Goal: Transaction & Acquisition: Purchase product/service

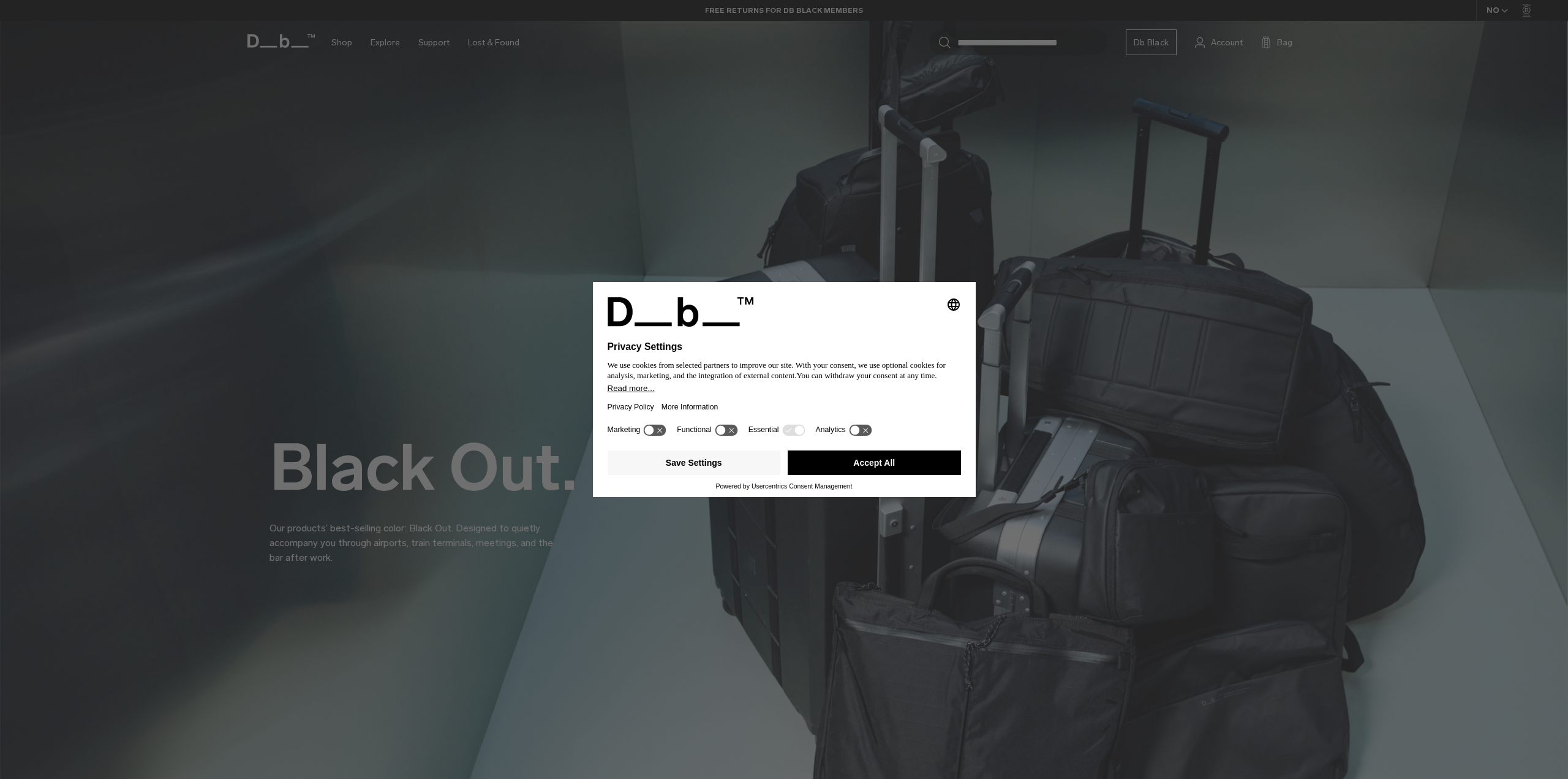
click at [917, 471] on button "Accept All" at bounding box center [874, 463] width 173 height 24
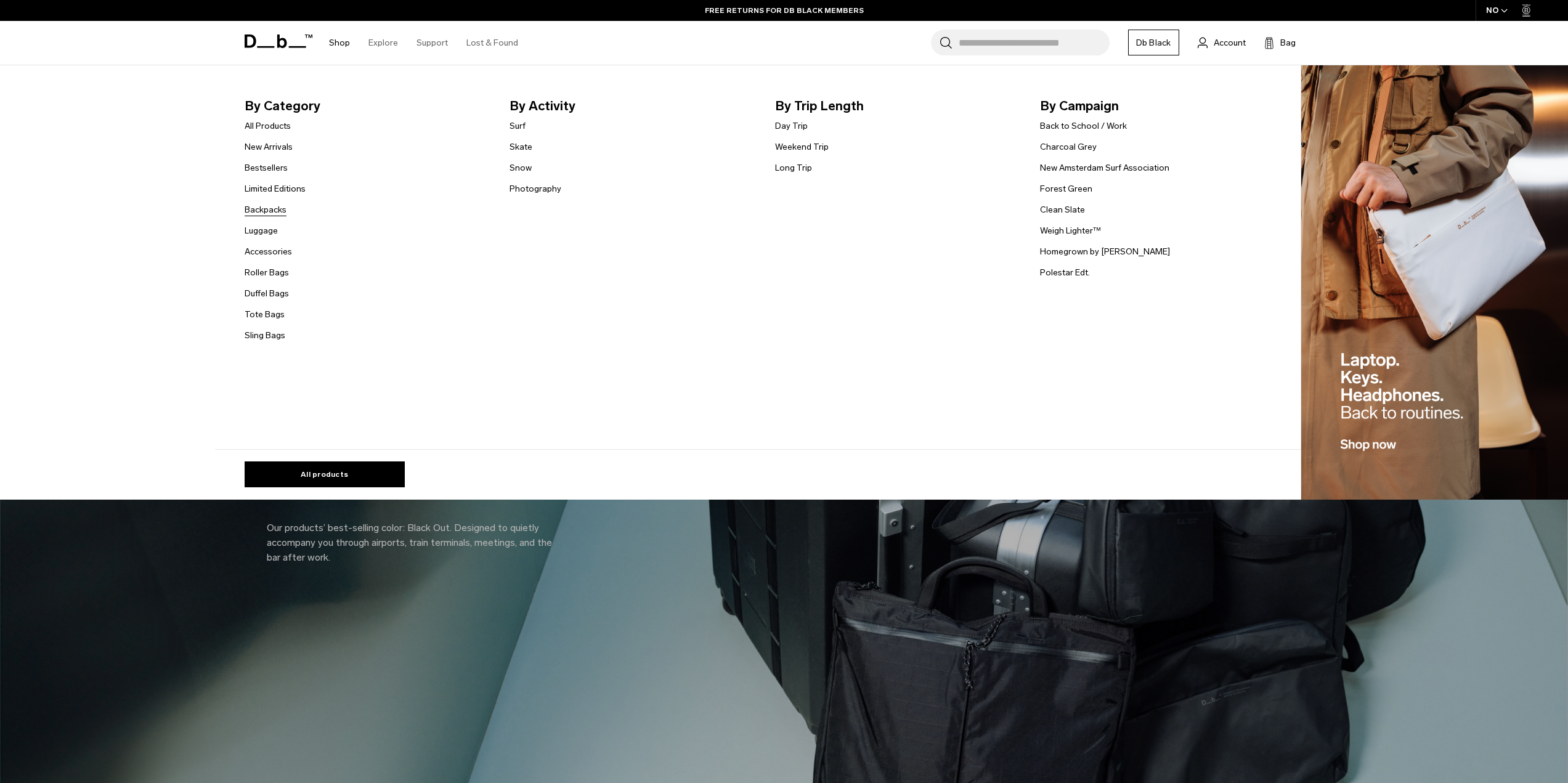
click at [272, 207] on link "Backpacks" at bounding box center [265, 209] width 42 height 13
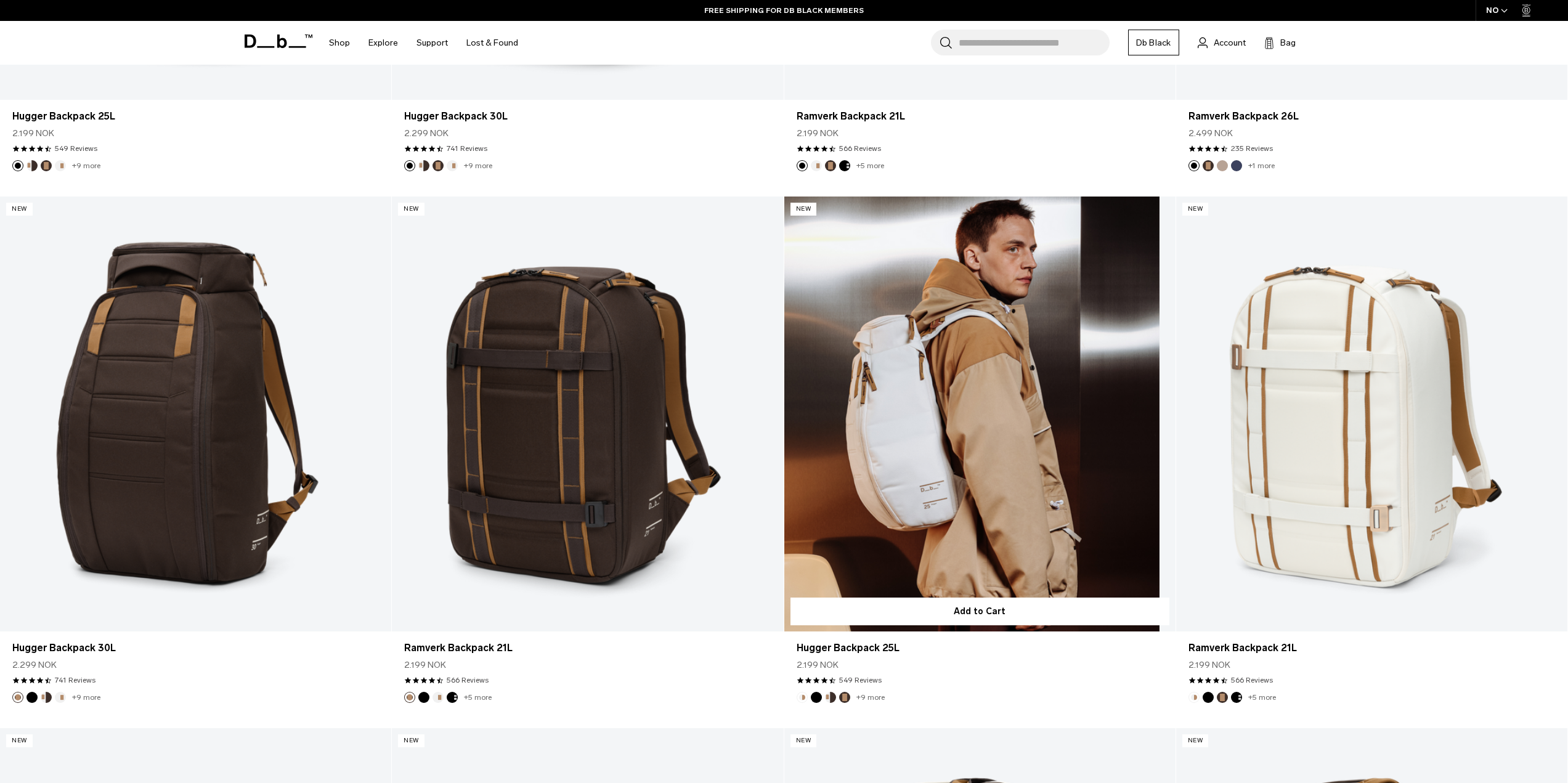
scroll to position [736, 0]
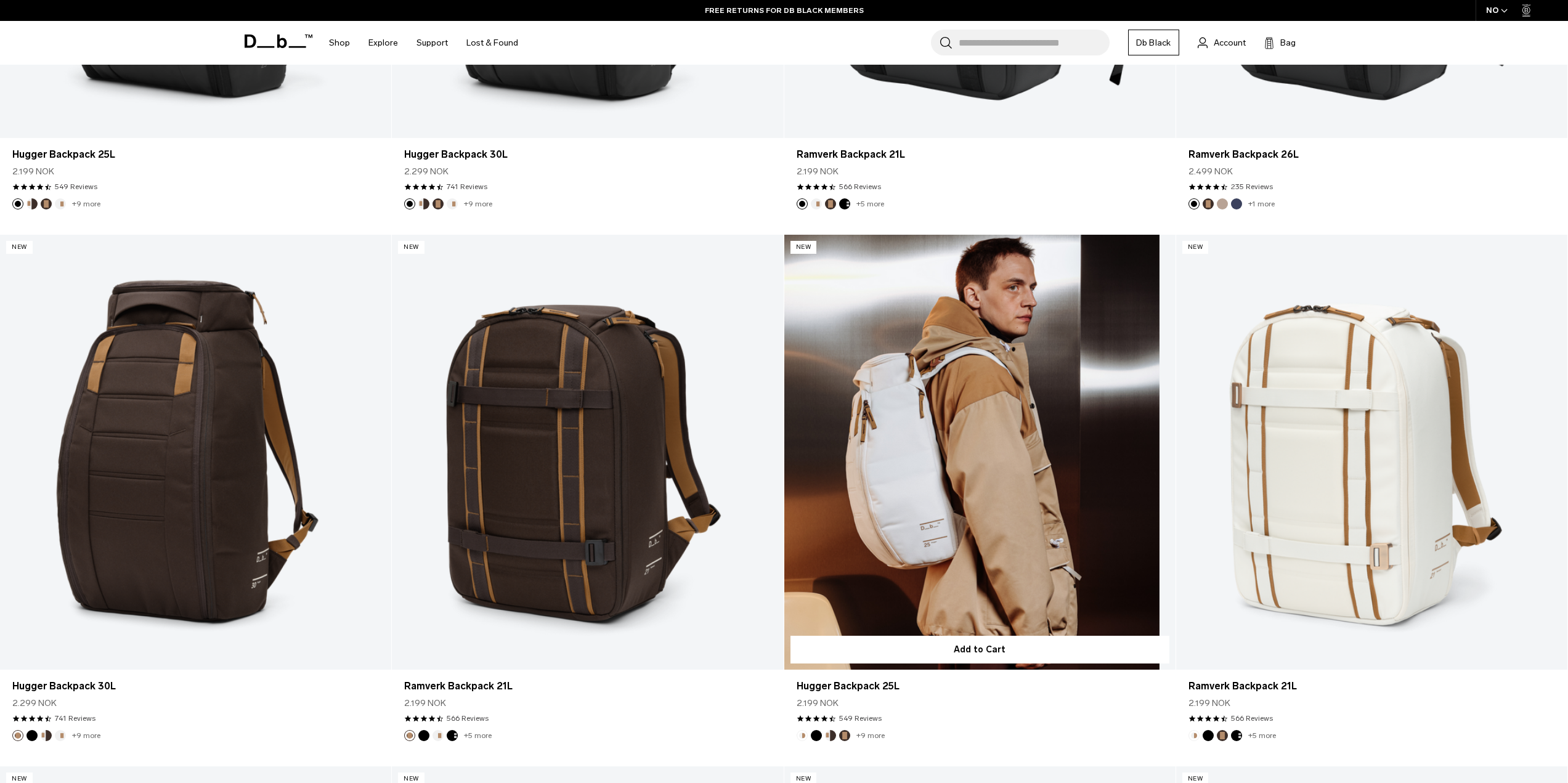
click at [1000, 482] on link "Hugger Backpack 25L" at bounding box center [979, 452] width 391 height 435
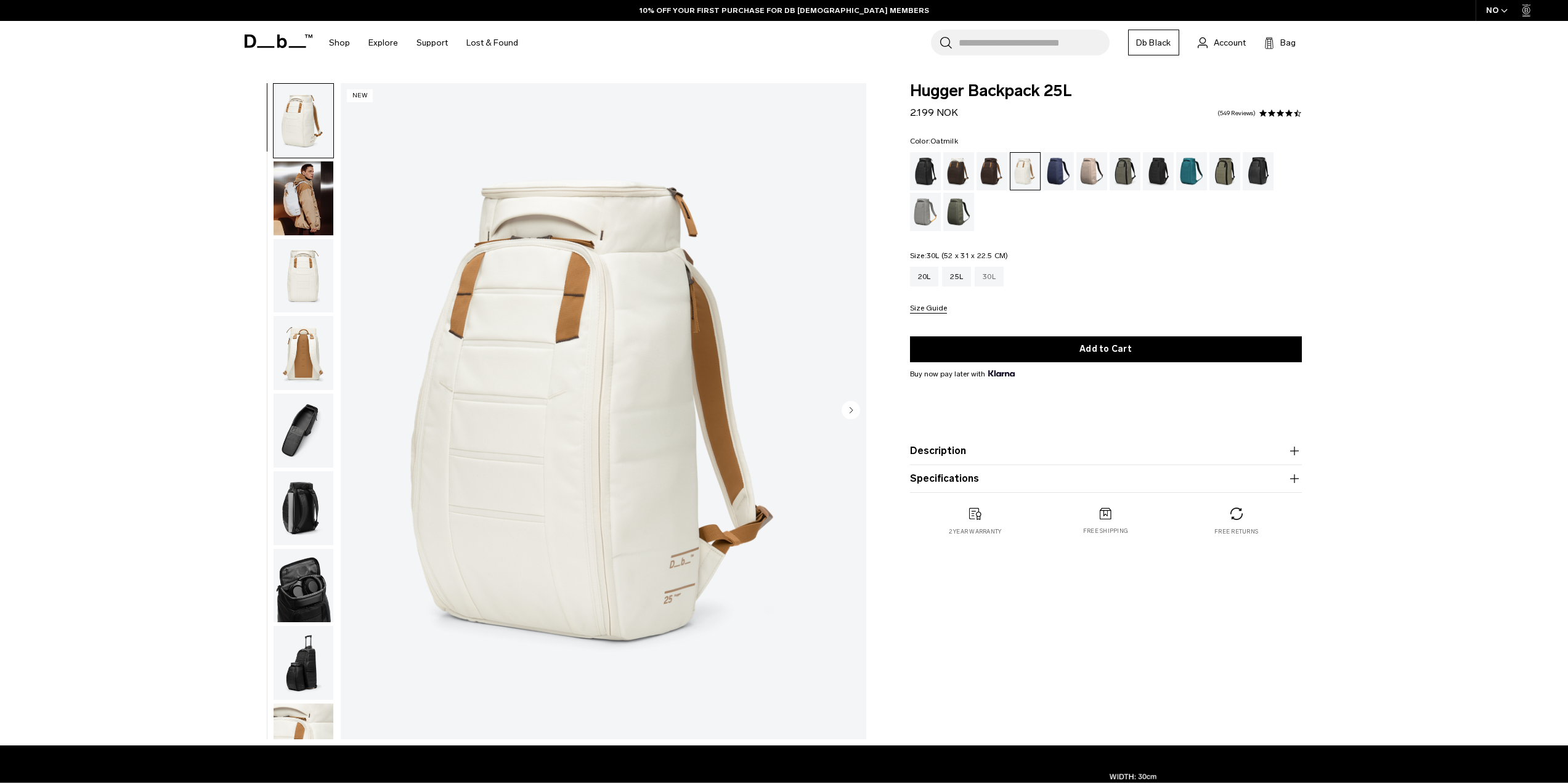
click at [987, 278] on div "30L" at bounding box center [988, 277] width 29 height 20
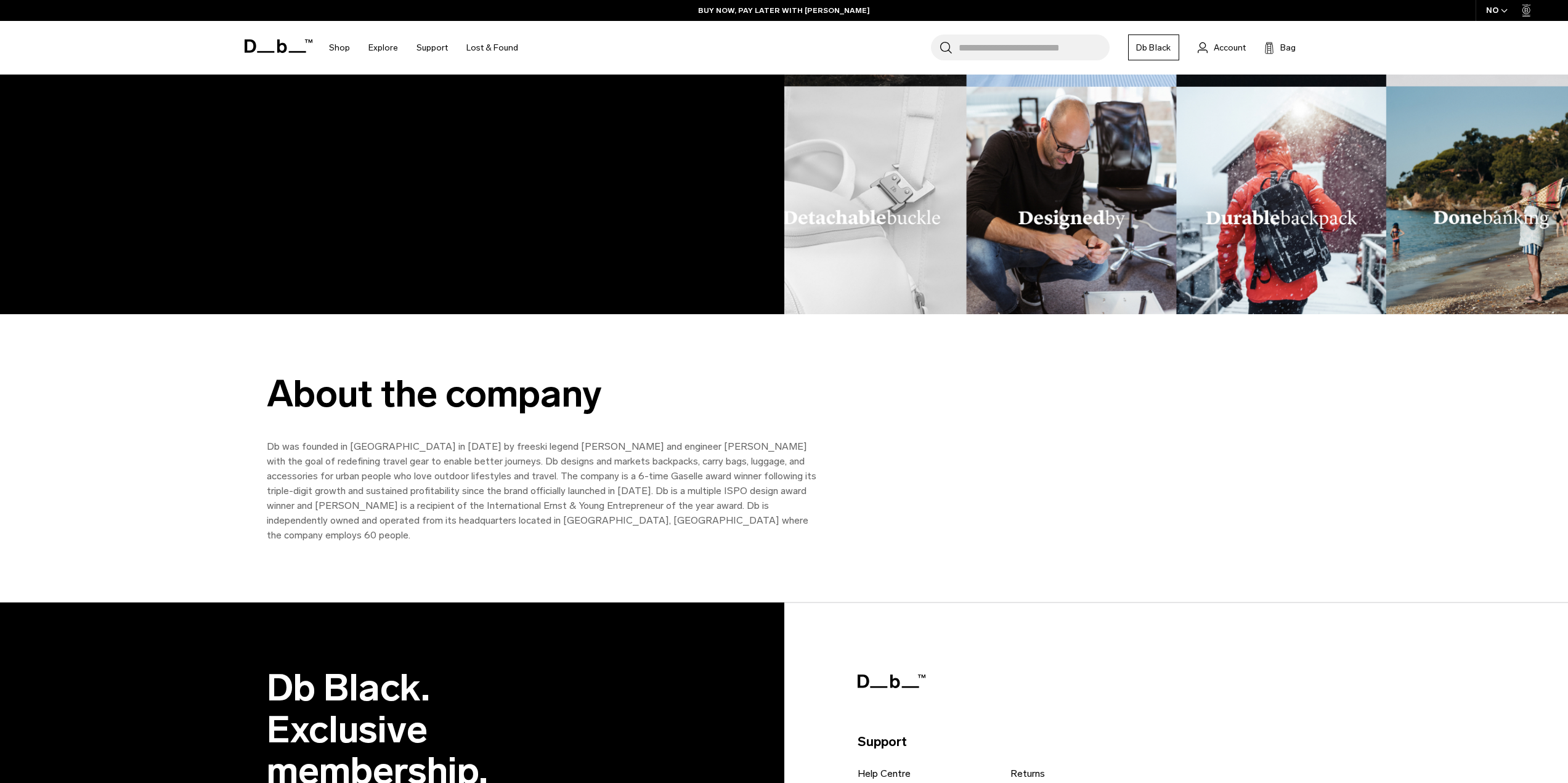
scroll to position [1824, 0]
